Goal: Task Accomplishment & Management: Manage account settings

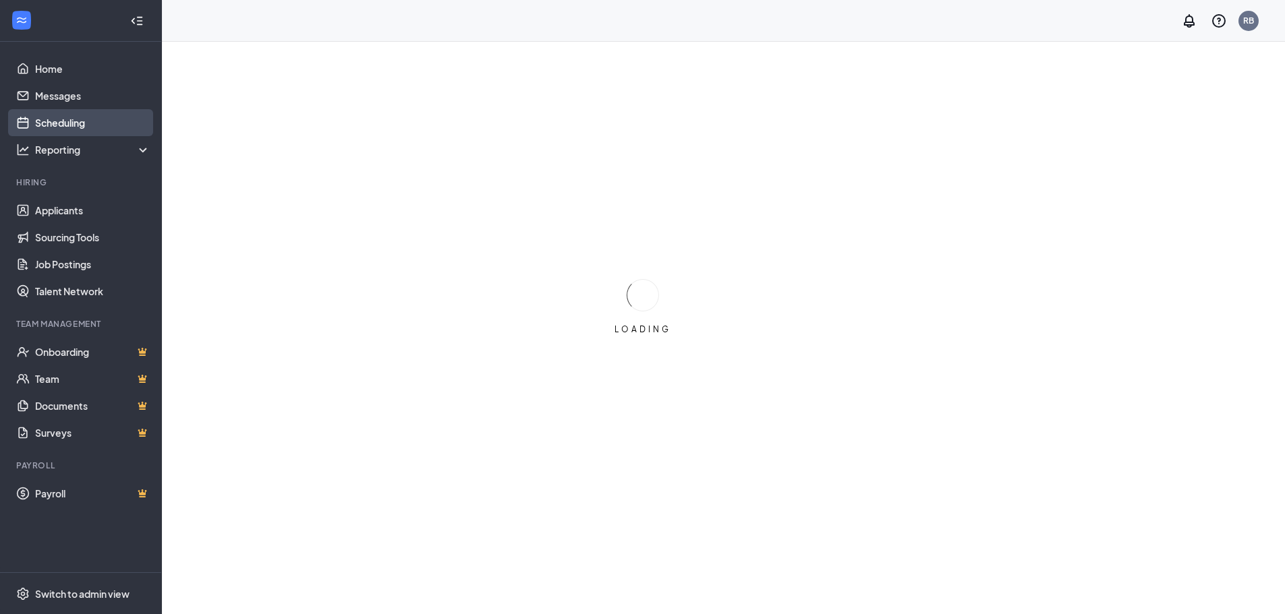
click at [78, 125] on link "Scheduling" at bounding box center [92, 122] width 115 height 27
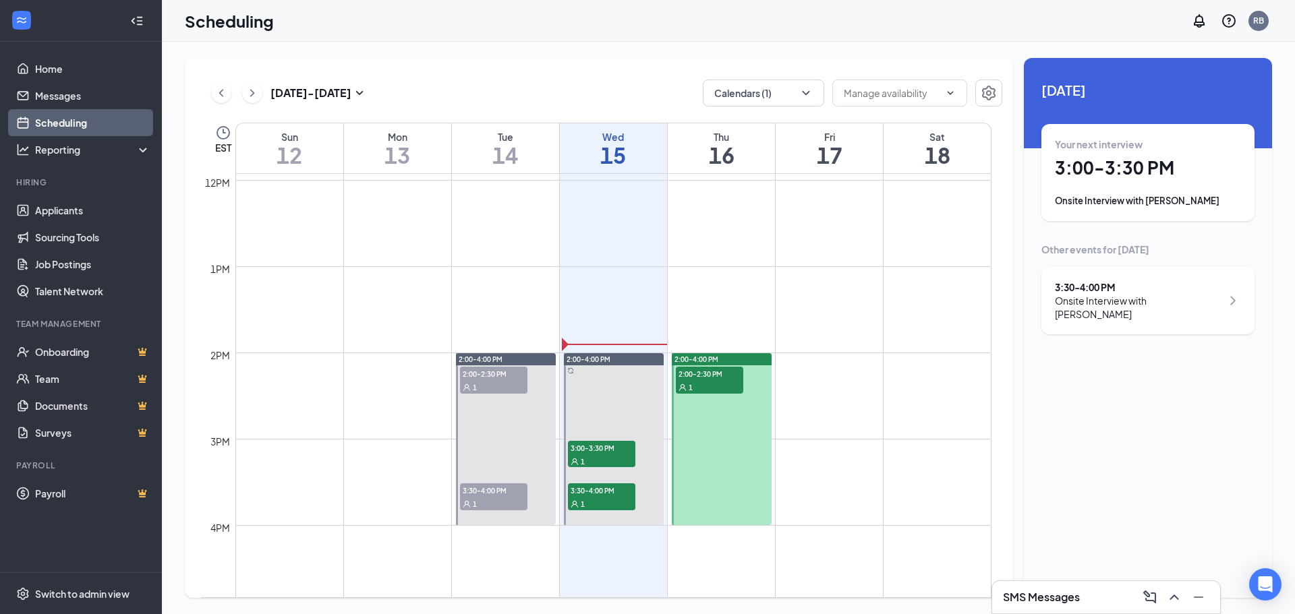
scroll to position [1067, 0]
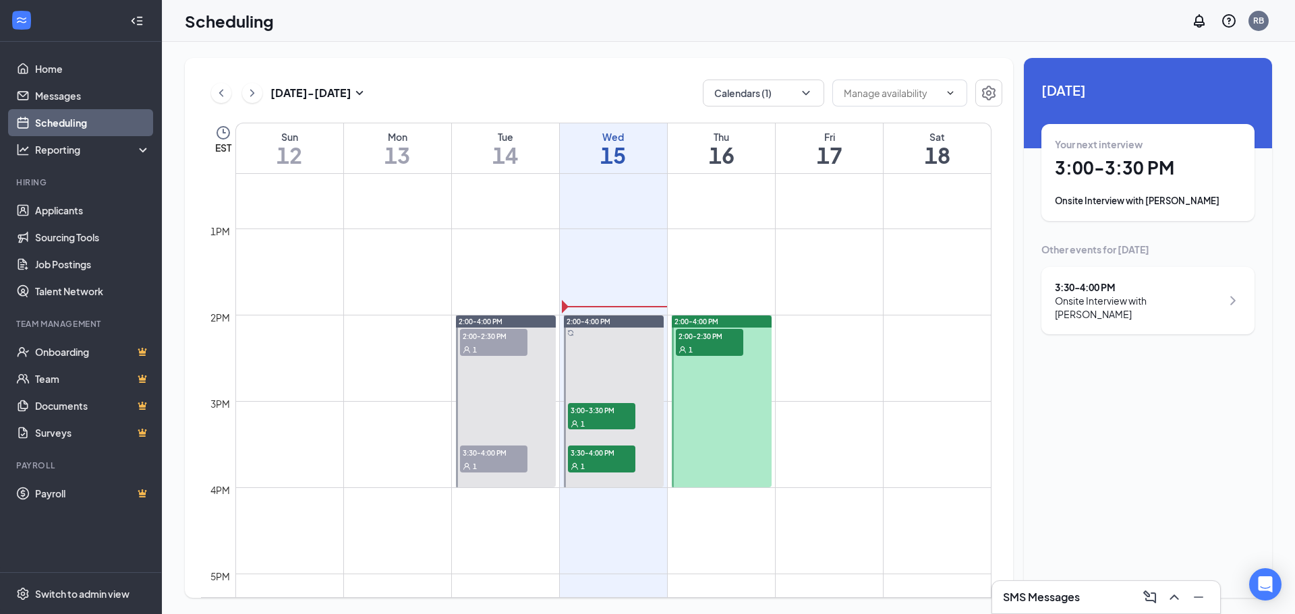
click at [496, 459] on span "3:30-4:00 PM" at bounding box center [493, 452] width 67 height 13
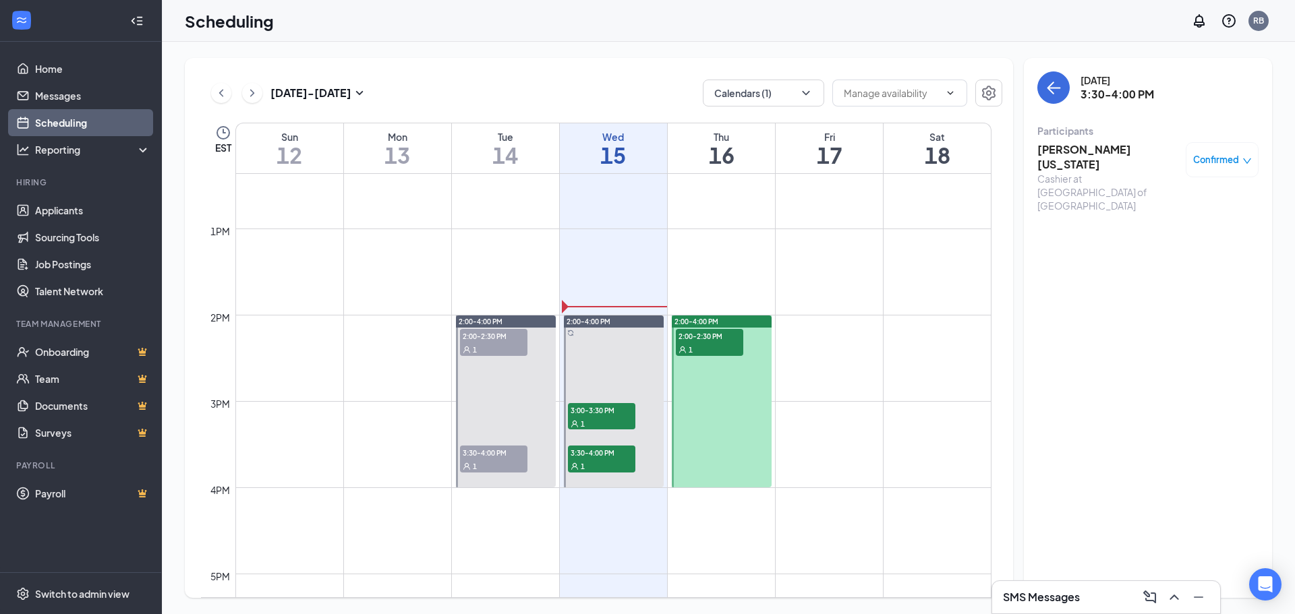
click at [1207, 160] on span "Confirmed" at bounding box center [1216, 159] width 46 height 13
click at [1154, 248] on span "Mark as no-show" at bounding box center [1182, 249] width 75 height 15
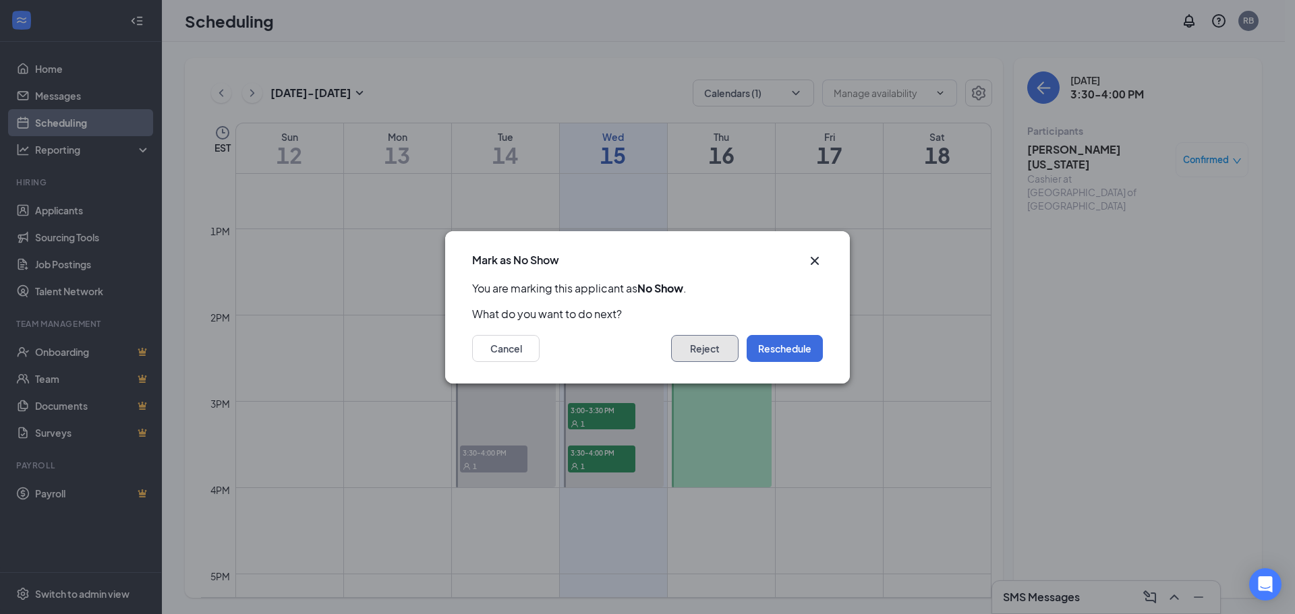
click at [702, 353] on button "Reject" at bounding box center [704, 348] width 67 height 27
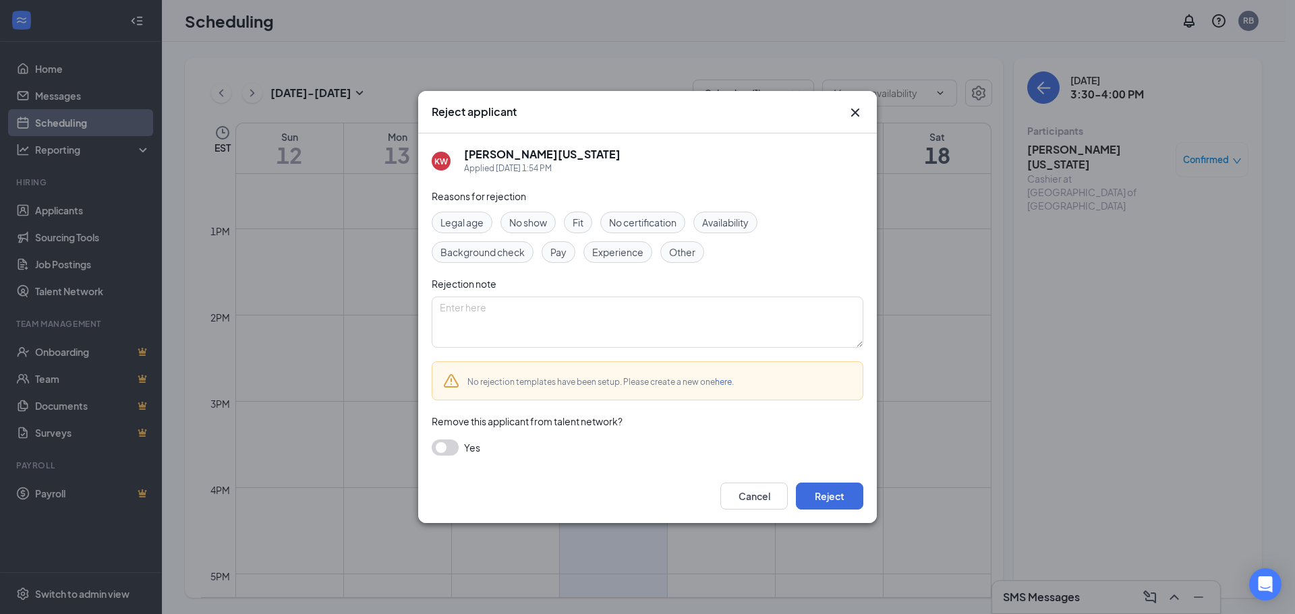
click at [543, 227] on span "No show" at bounding box center [528, 222] width 38 height 15
click at [577, 304] on textarea at bounding box center [648, 322] width 432 height 51
drag, startPoint x: 577, startPoint y: 304, endPoint x: 210, endPoint y: 235, distance: 374.0
click at [210, 235] on div "Reject applicant KW Khaeden [US_STATE] Applied [DATE] 1:54 PM Reasons for rejec…" at bounding box center [647, 307] width 1295 height 614
type textarea "No show interview"
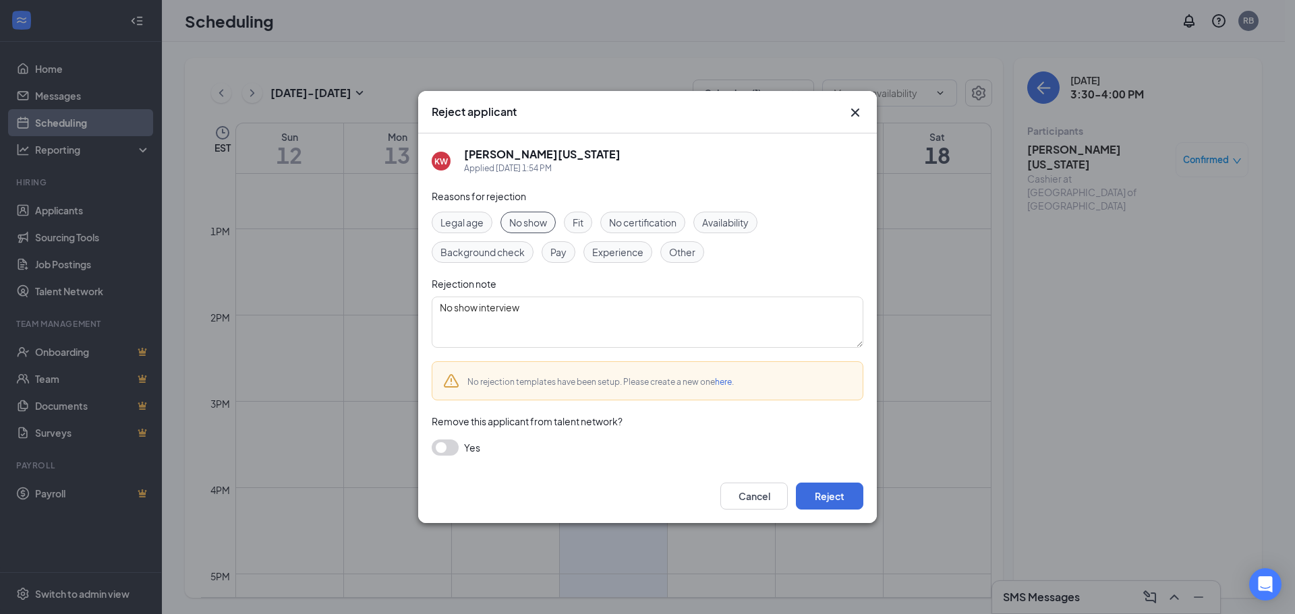
click at [450, 447] on button "button" at bounding box center [445, 448] width 27 height 16
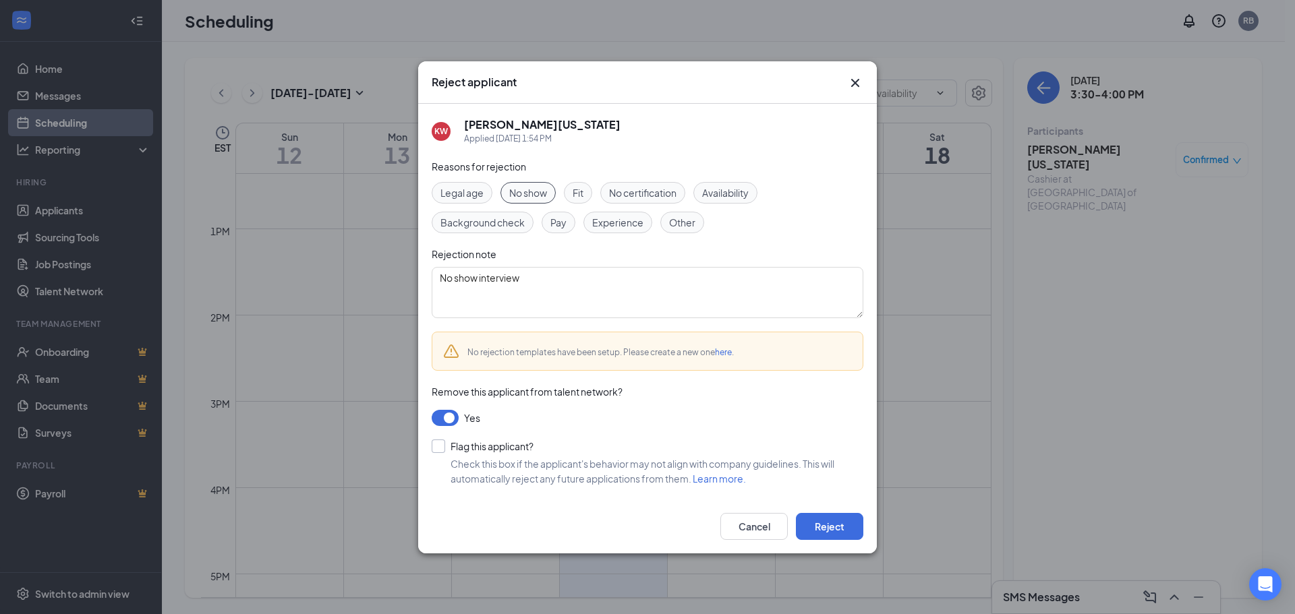
click at [449, 446] on input "Flag this applicant?" at bounding box center [483, 446] width 102 height 13
checkbox input "true"
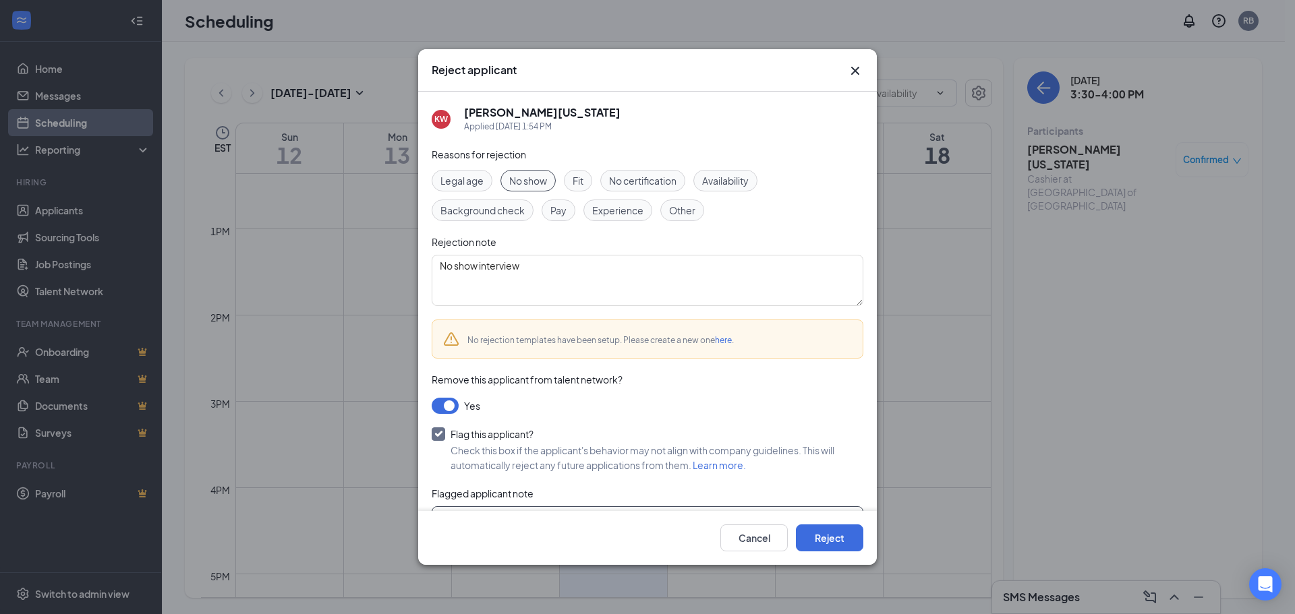
click at [497, 508] on textarea at bounding box center [648, 531] width 432 height 51
paste textarea "No show interview"
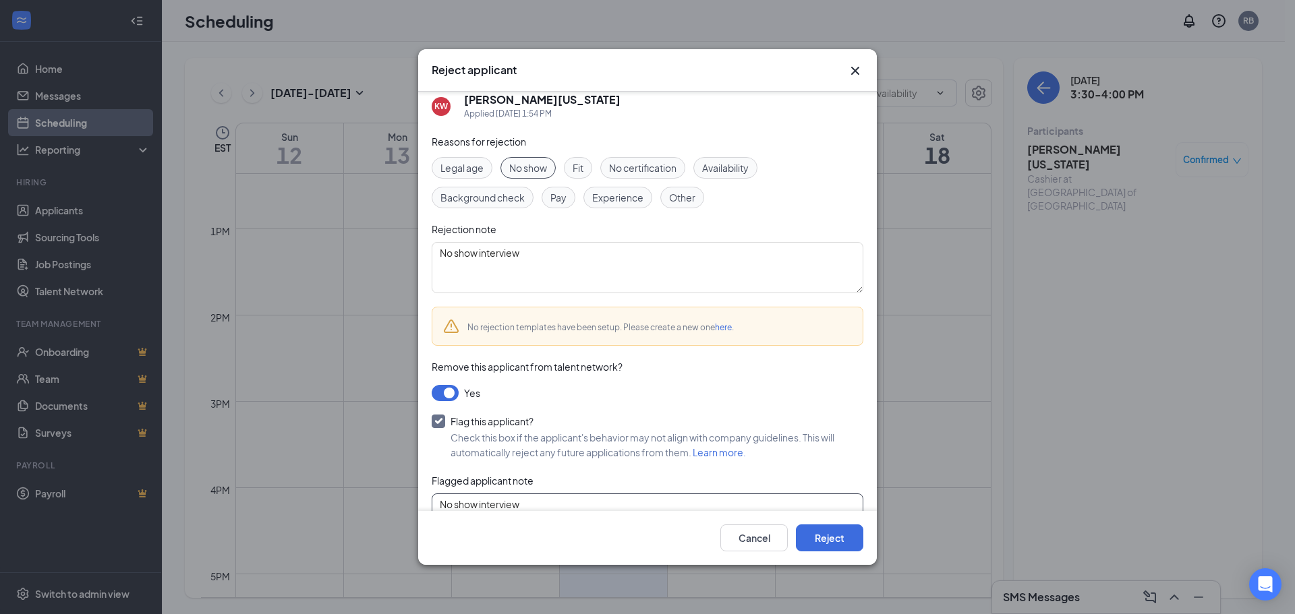
type textarea "No show interview"
click at [819, 552] on div "Cancel Reject" at bounding box center [647, 538] width 459 height 54
click at [840, 531] on button "Reject" at bounding box center [829, 538] width 67 height 27
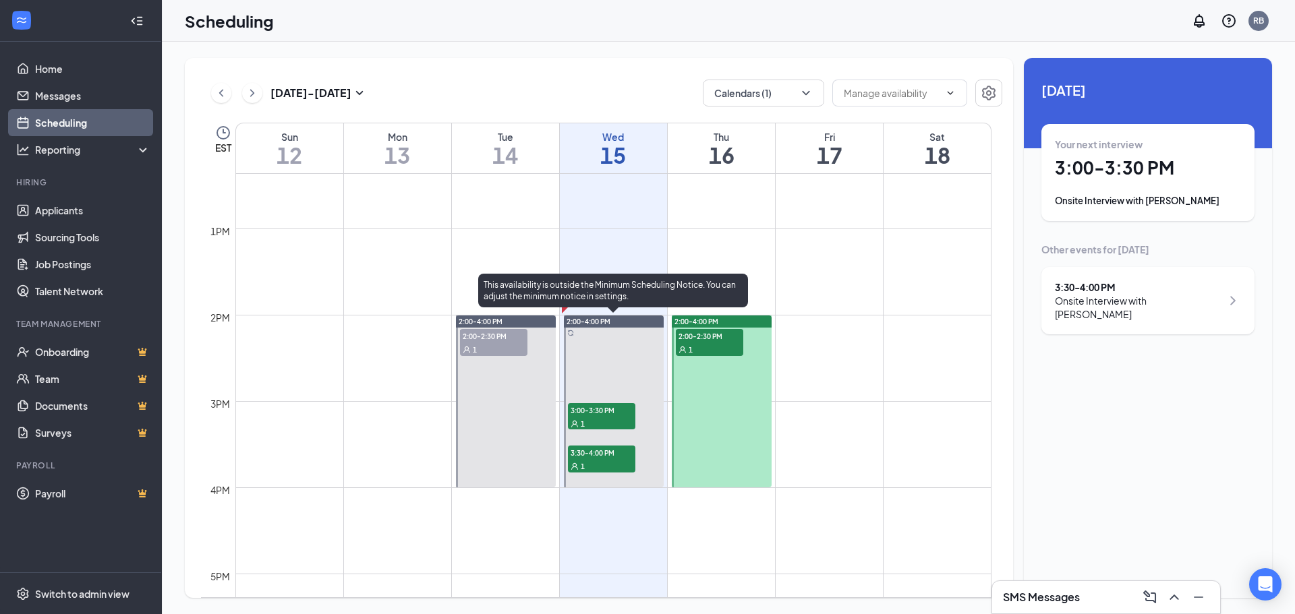
click at [594, 412] on span "3:00-3:30 PM" at bounding box center [601, 409] width 67 height 13
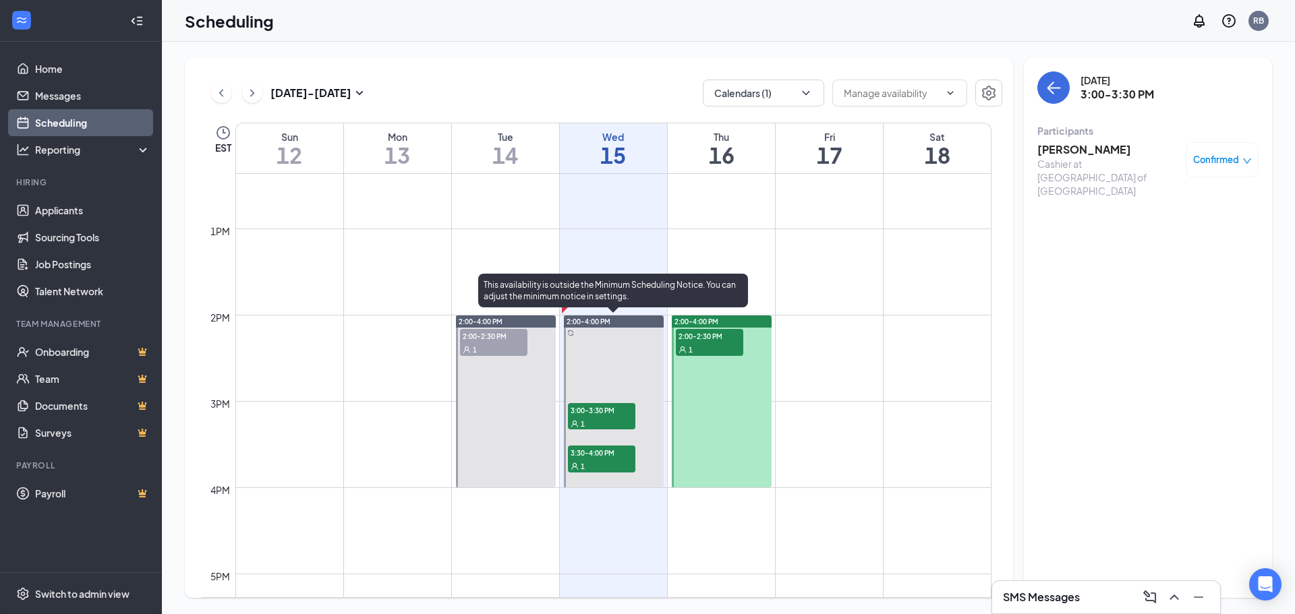
click at [595, 453] on span "3:30-4:00 PM" at bounding box center [601, 452] width 67 height 13
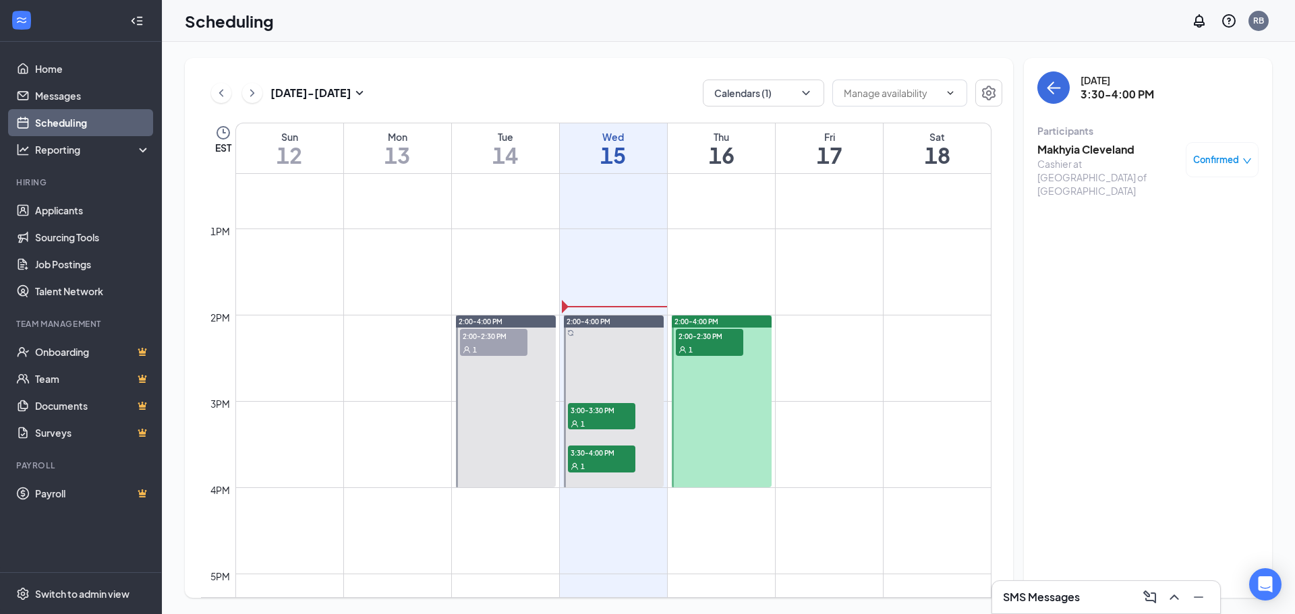
click at [702, 339] on span "2:00-2:30 PM" at bounding box center [709, 335] width 67 height 13
click at [251, 92] on icon "ChevronRight" at bounding box center [251, 93] width 13 height 16
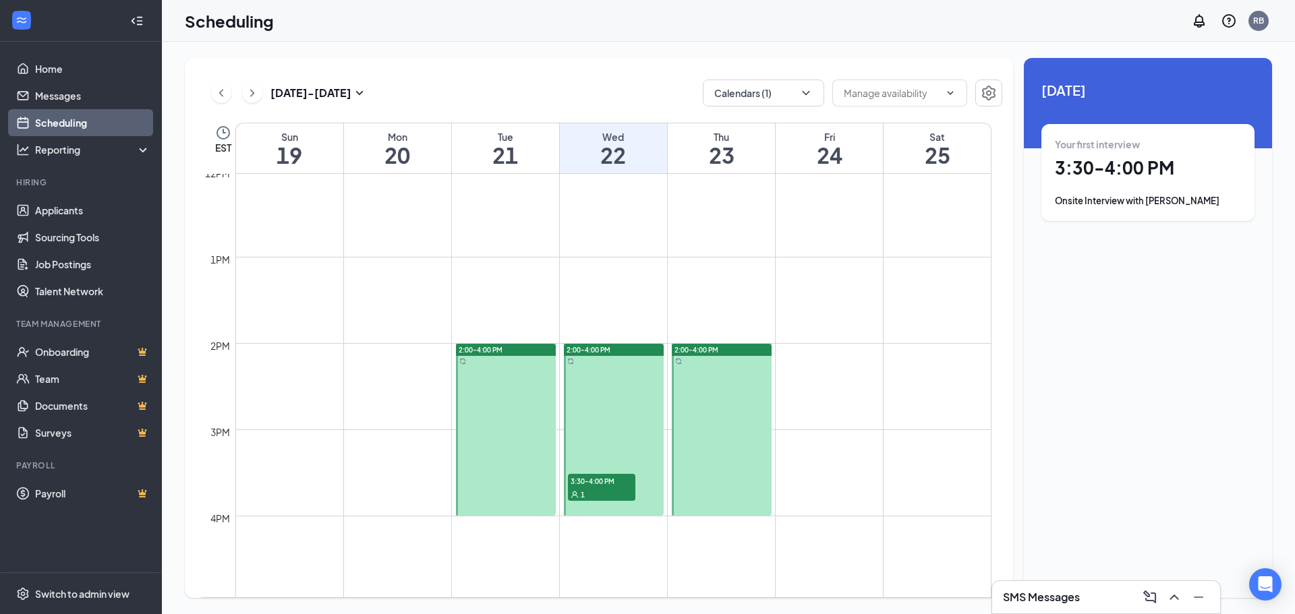
scroll to position [1067, 0]
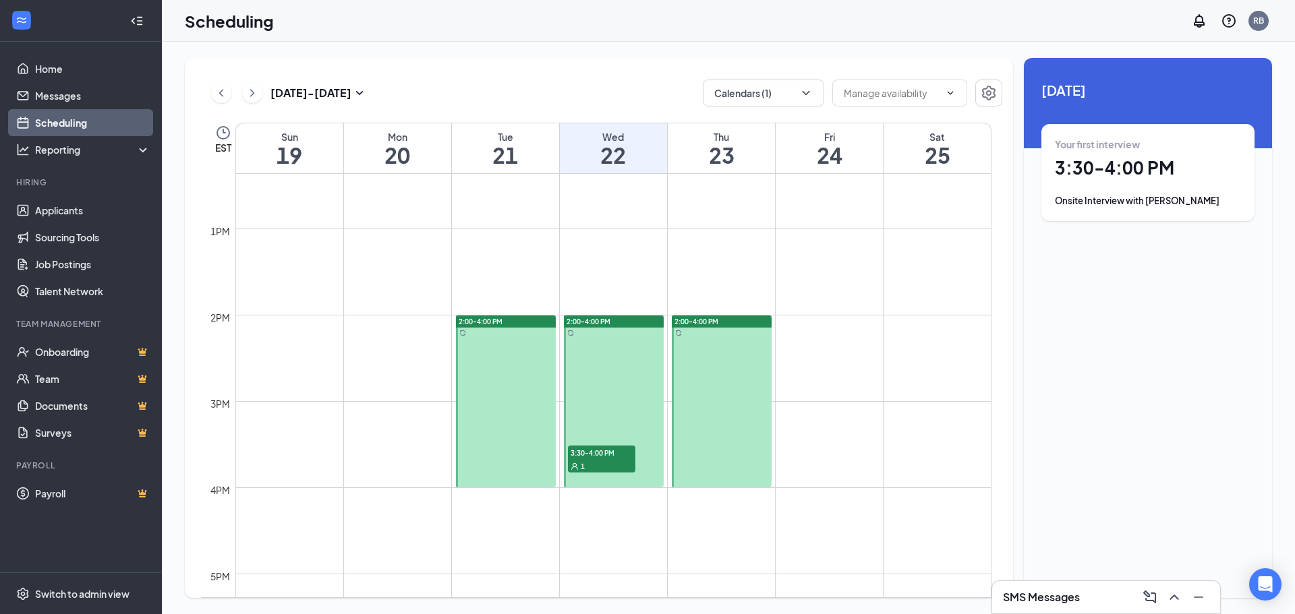
click at [618, 450] on span "3:30-4:00 PM" at bounding box center [601, 452] width 67 height 13
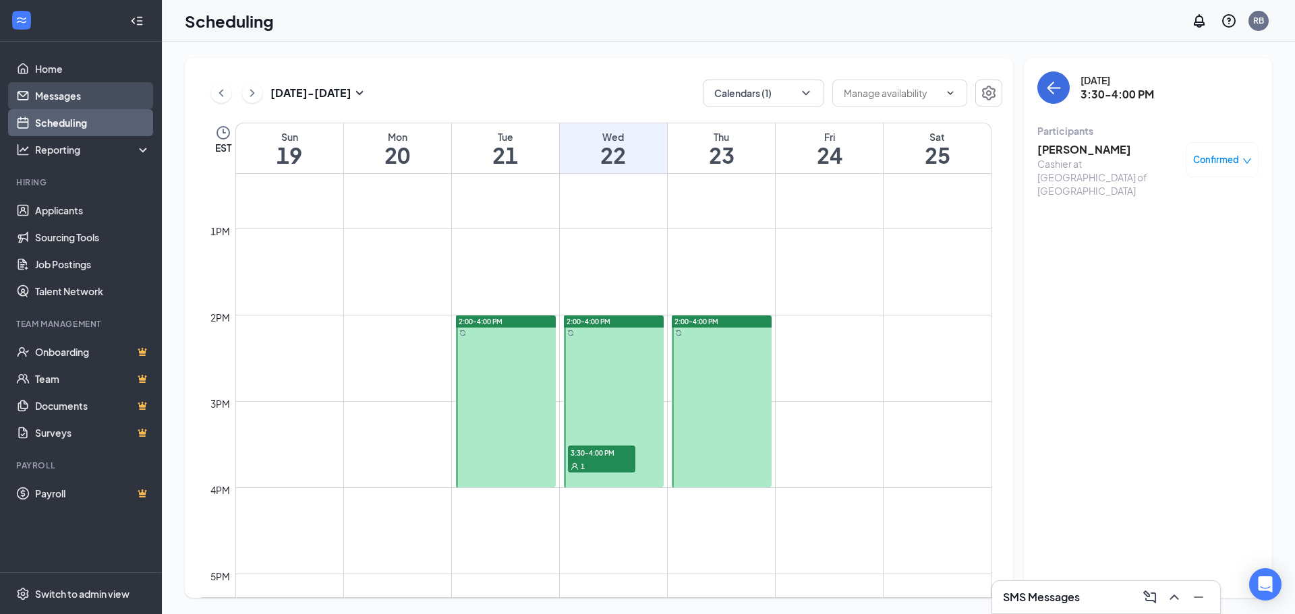
click at [71, 92] on link "Messages" at bounding box center [92, 95] width 115 height 27
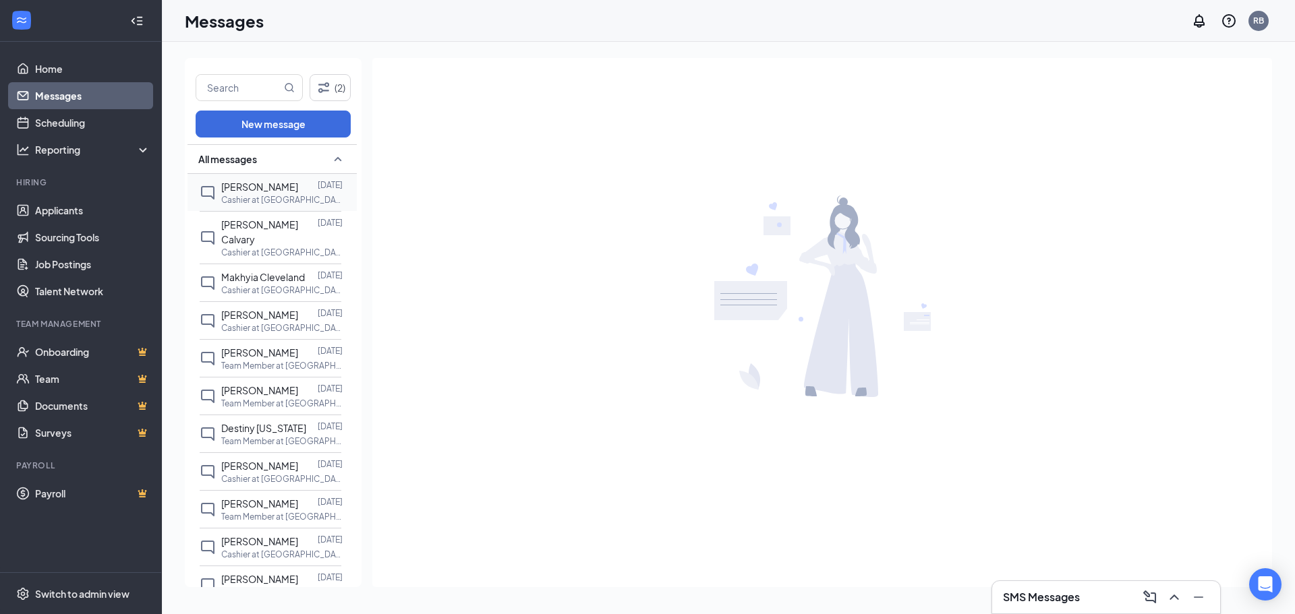
click at [274, 189] on span "[PERSON_NAME]" at bounding box center [259, 187] width 77 height 12
